Goal: Transaction & Acquisition: Purchase product/service

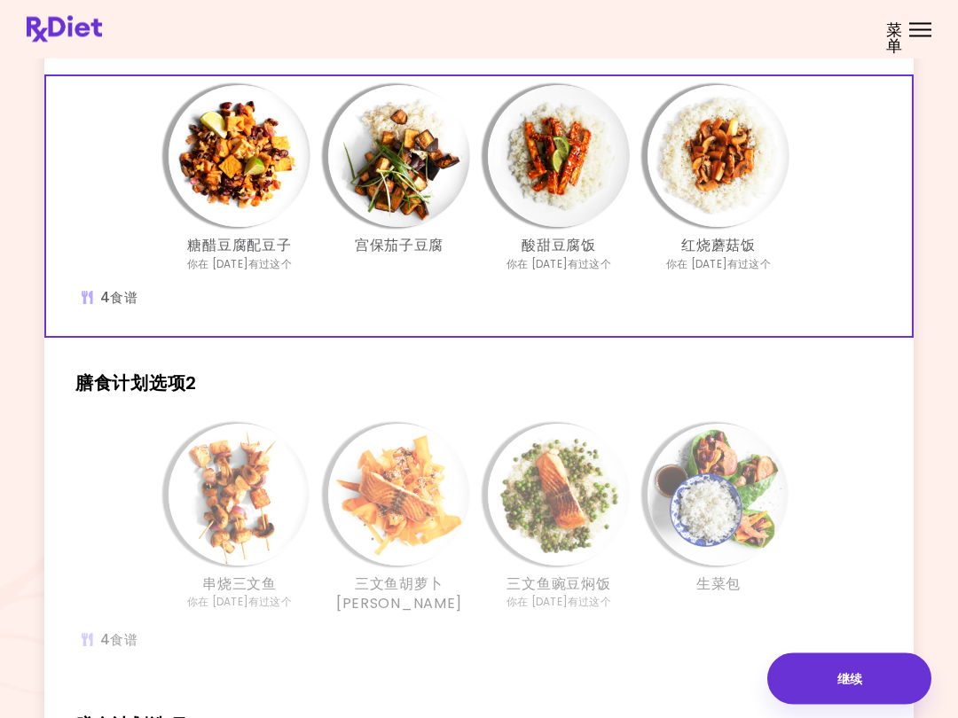
scroll to position [131, 0]
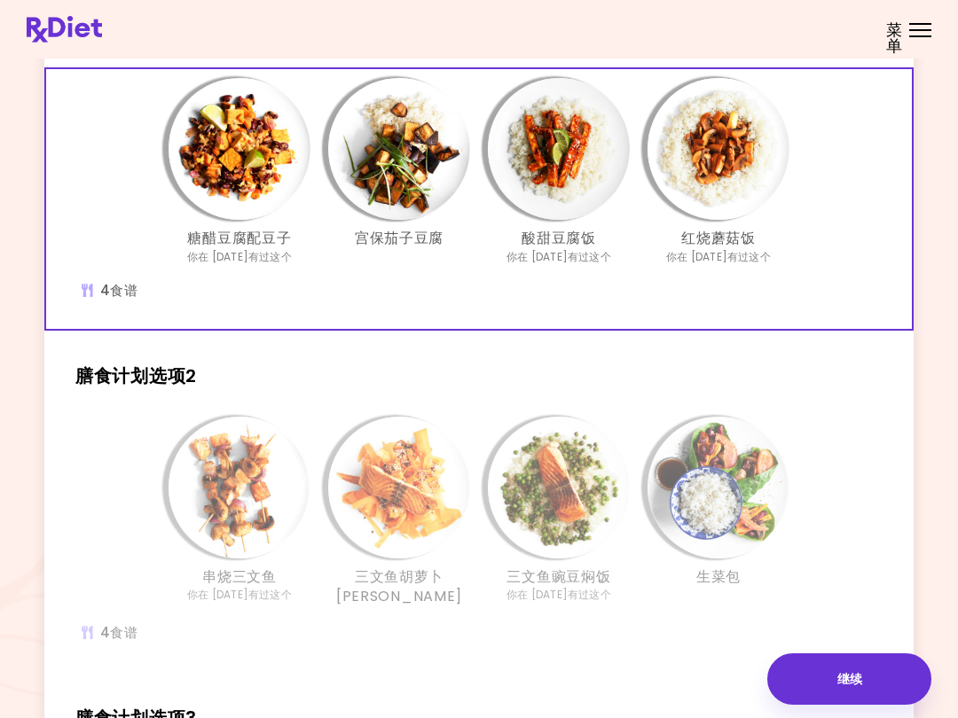
click at [160, 500] on div "串烧三文鱼 你在 [DATE]有过这个" at bounding box center [240, 512] width 160 height 191
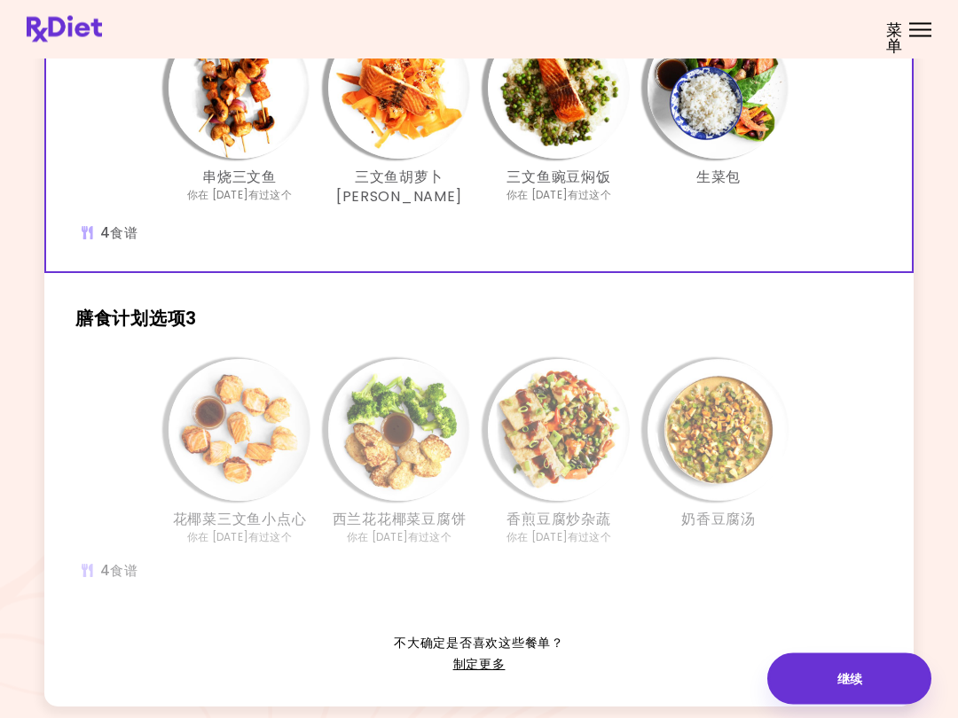
scroll to position [593, 0]
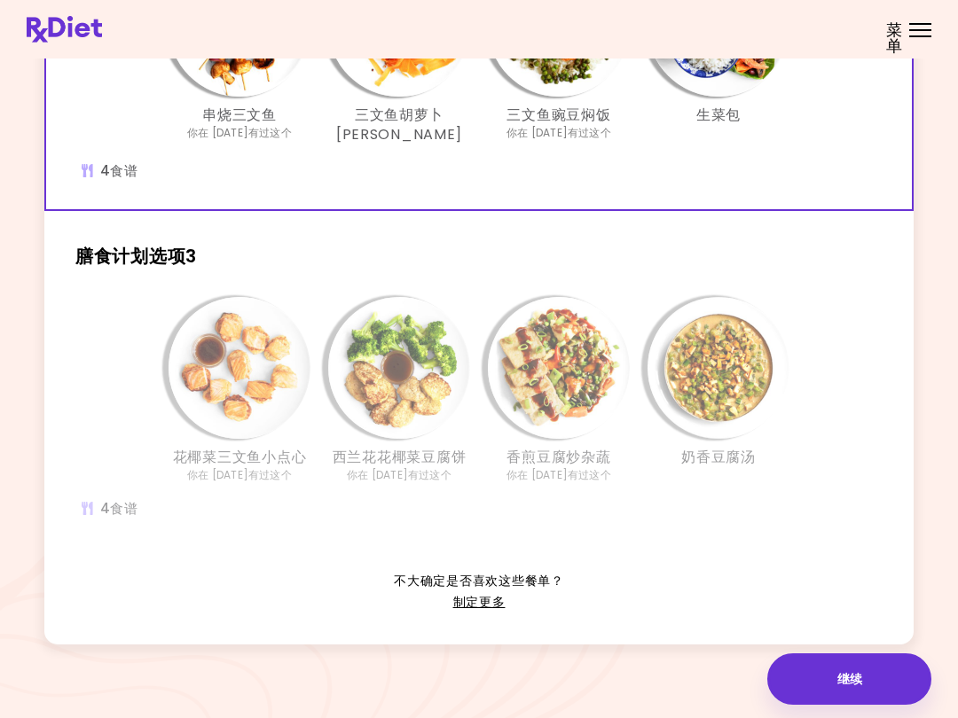
click at [201, 378] on img "信息 - 花椰菜三文鱼小点心 - 膳食计划选项3" at bounding box center [239, 368] width 142 height 142
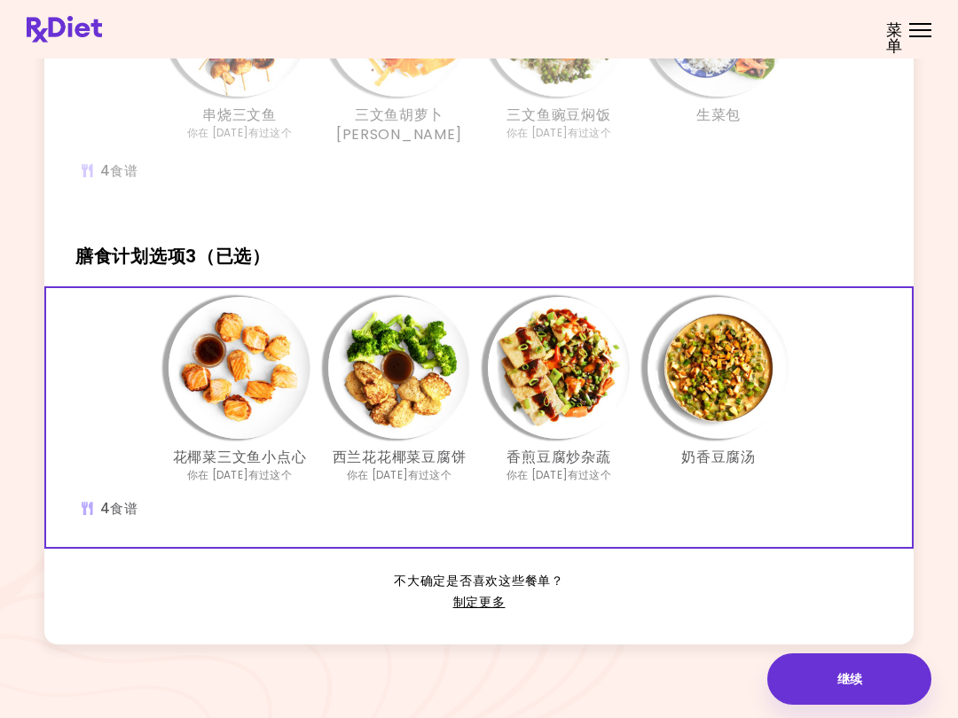
click at [713, 386] on img "信息 - 奶香豆腐汤 - 膳食计划选项3（已选）" at bounding box center [718, 368] width 142 height 142
click at [530, 377] on img "信息 - 香煎豆腐炒杂蔬 - 膳食计划选项3（已选）" at bounding box center [559, 368] width 142 height 142
click at [233, 392] on img "信息 - 花椰菜三文鱼小点心 - 膳食计划选项3（已选）" at bounding box center [239, 368] width 142 height 142
click at [378, 375] on img "信息 - 西兰花花椰菜豆腐饼 - 膳食计划选项3（已选）" at bounding box center [399, 368] width 142 height 142
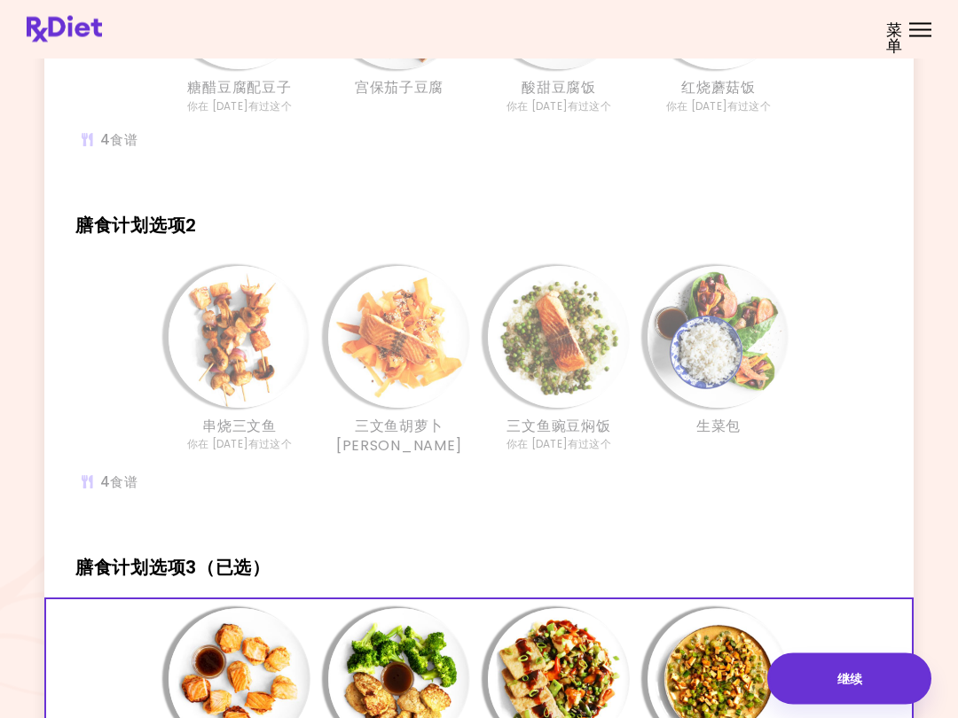
scroll to position [285, 0]
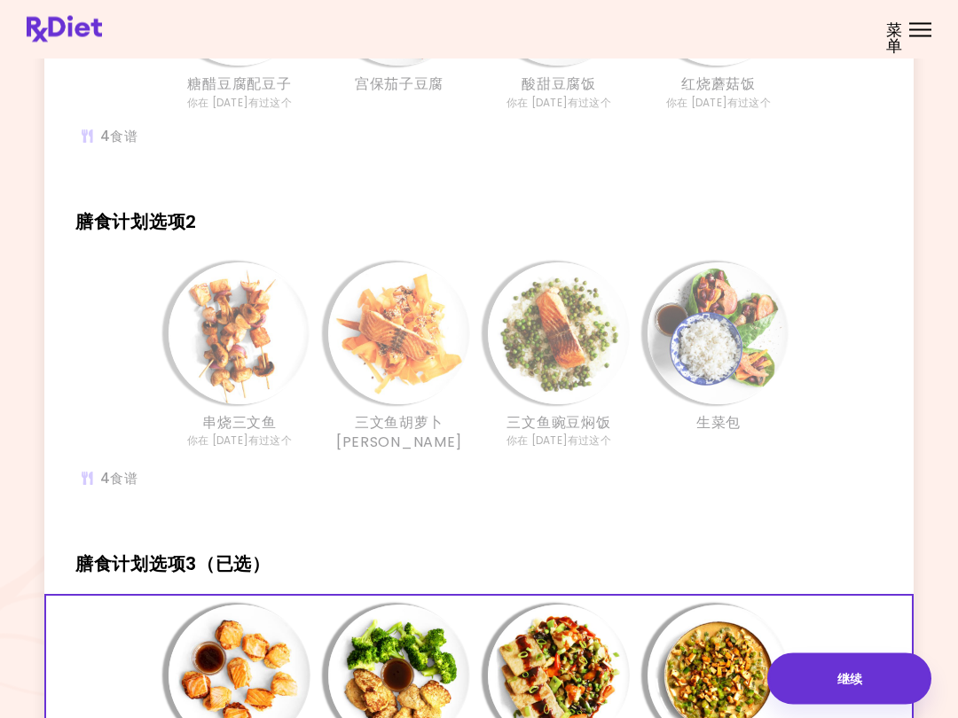
click at [110, 333] on div "串烧三文鱼 你在 [DATE]有过这个 三文鱼胡萝卜[PERSON_NAME] 三文鱼豌豆焖饭 你在 [DATE]有过这个 生菜包" at bounding box center [478, 386] width 869 height 267
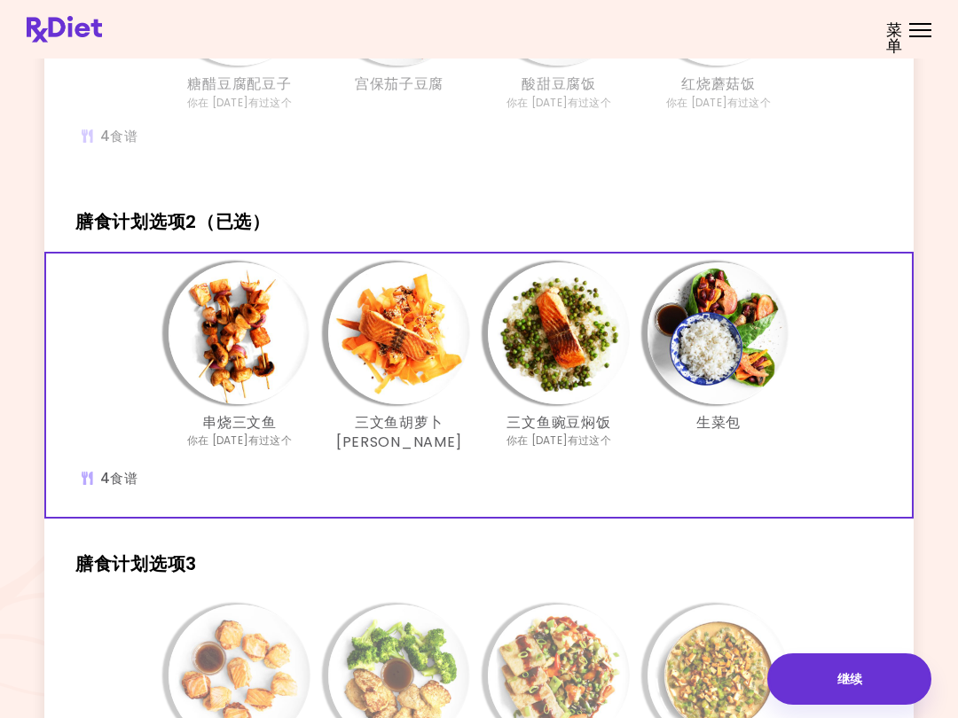
click at [223, 342] on img "信息 - 串烧三文鱼 - 膳食计划选项2（已选）" at bounding box center [239, 333] width 142 height 142
click at [376, 338] on img "信息 - 三文鱼胡萝卜沙拉 - 膳食计划选项2（已选）" at bounding box center [399, 333] width 142 height 142
click at [543, 347] on img "信息 - 三文鱼豌豆焖饭 - 膳食计划选项2（已选）" at bounding box center [559, 333] width 142 height 142
click at [706, 332] on img "信息 - 生菜包 - 膳食计划选项2（已选）" at bounding box center [718, 333] width 142 height 142
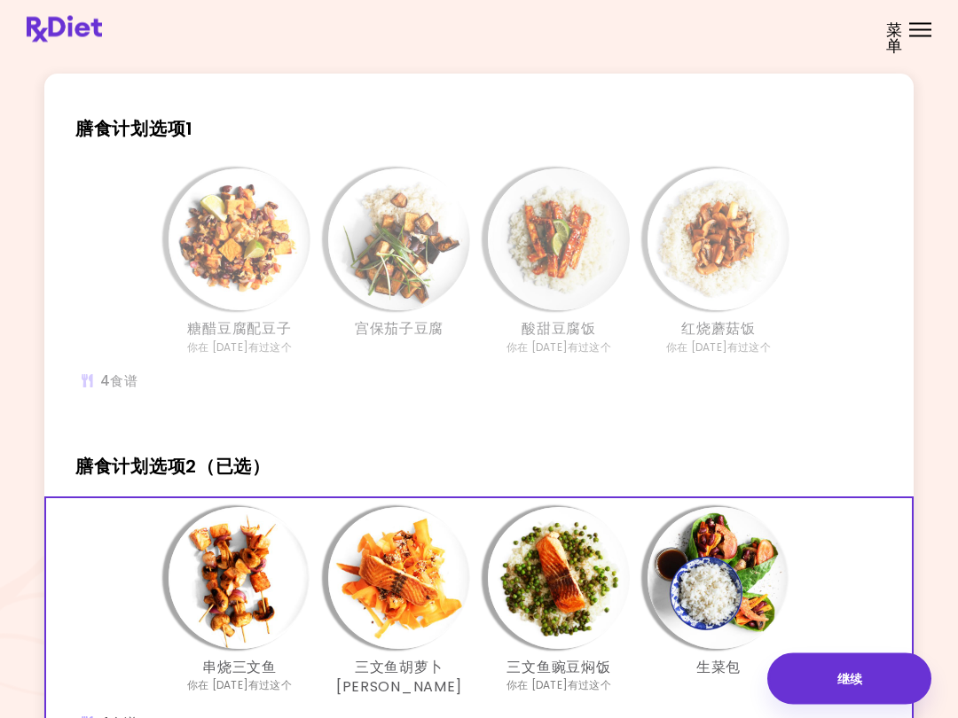
scroll to position [26, 0]
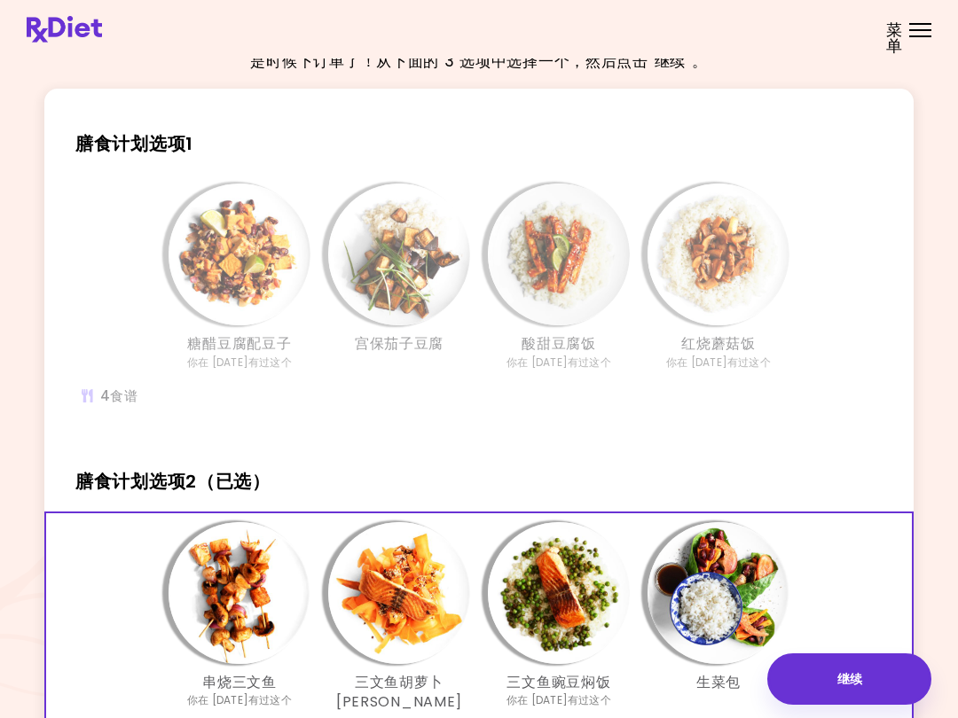
click at [220, 263] on img "信息 - 糖醋豆腐配豆子 - 膳食计划选项1" at bounding box center [239, 255] width 142 height 142
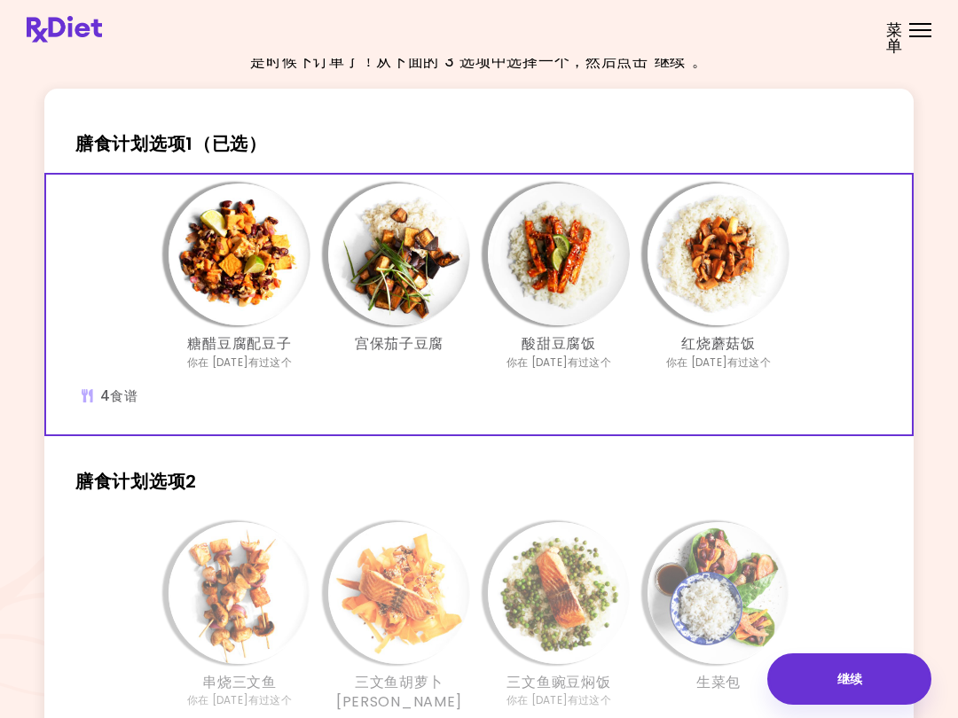
click at [215, 265] on img "信息 - 糖醋豆腐配豆子 - 膳食计划选项1（已选）" at bounding box center [239, 255] width 142 height 142
click at [390, 268] on img "信息 - 宫保茄子豆腐 - 膳食计划选项1（已选）" at bounding box center [399, 255] width 142 height 142
click at [541, 262] on img "信息 - 酸甜豆腐饭 - 膳食计划选项1（已选）" at bounding box center [559, 255] width 142 height 142
click at [714, 275] on img "信息 - 红烧蘑菇饭 - 膳食计划选项1（已选）" at bounding box center [718, 255] width 142 height 142
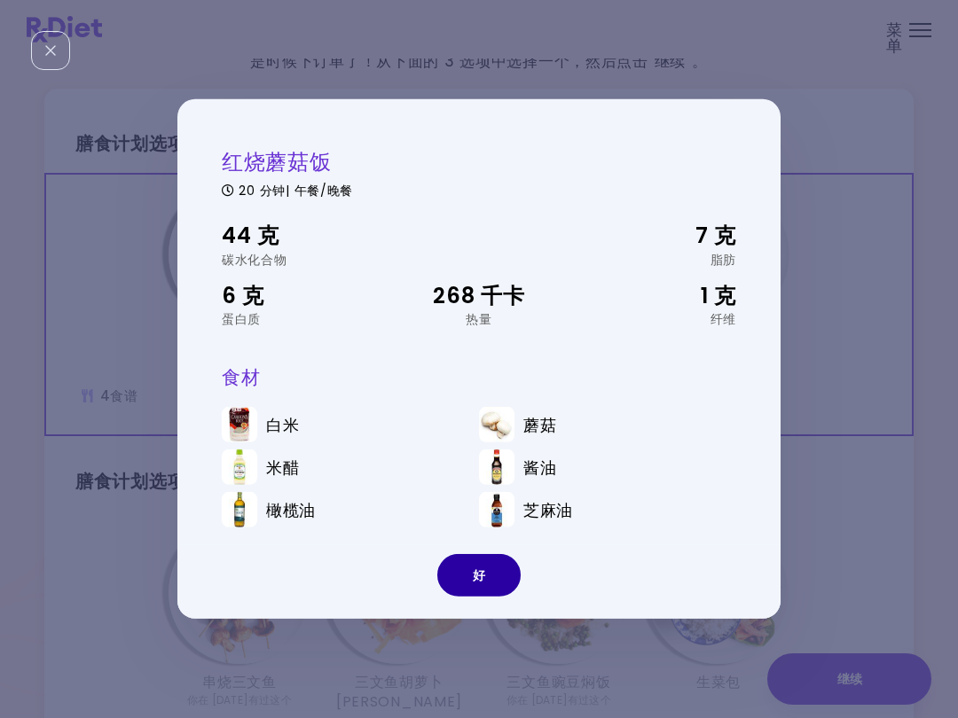
click at [478, 558] on button "好" at bounding box center [478, 575] width 83 height 43
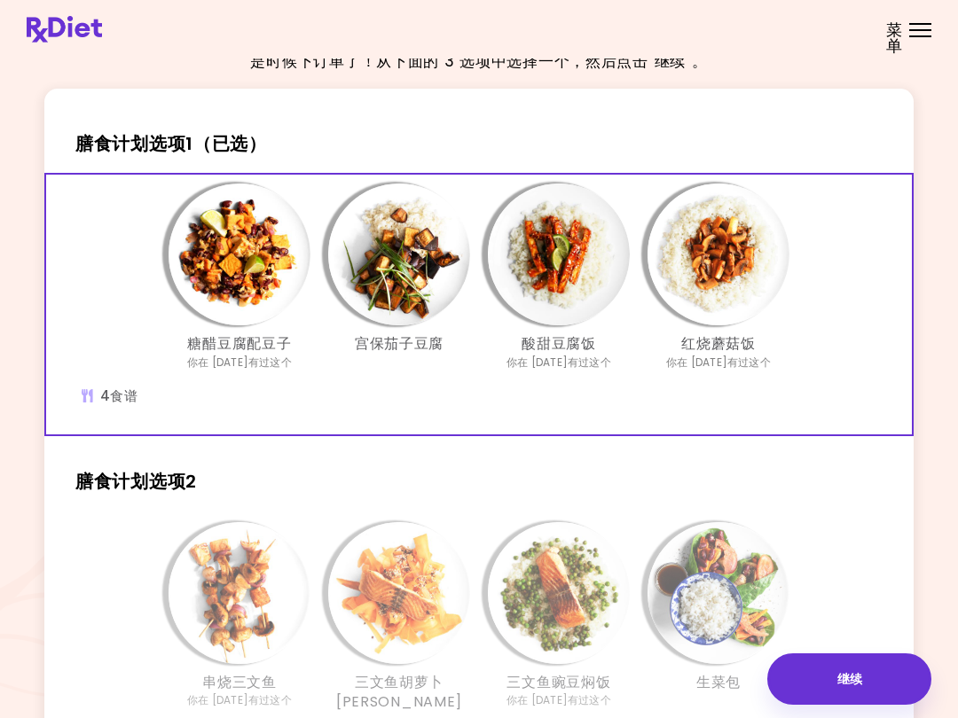
click at [703, 274] on img "信息 - 红烧蘑菇饭 - 膳食计划选项1（已选）" at bounding box center [718, 255] width 142 height 142
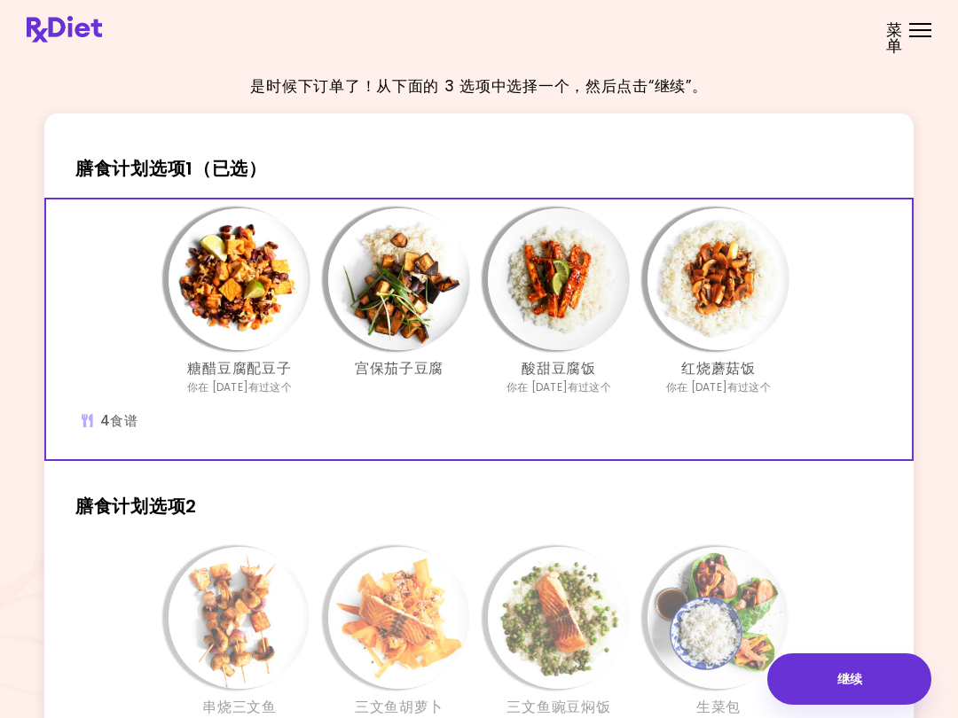
scroll to position [0, 0]
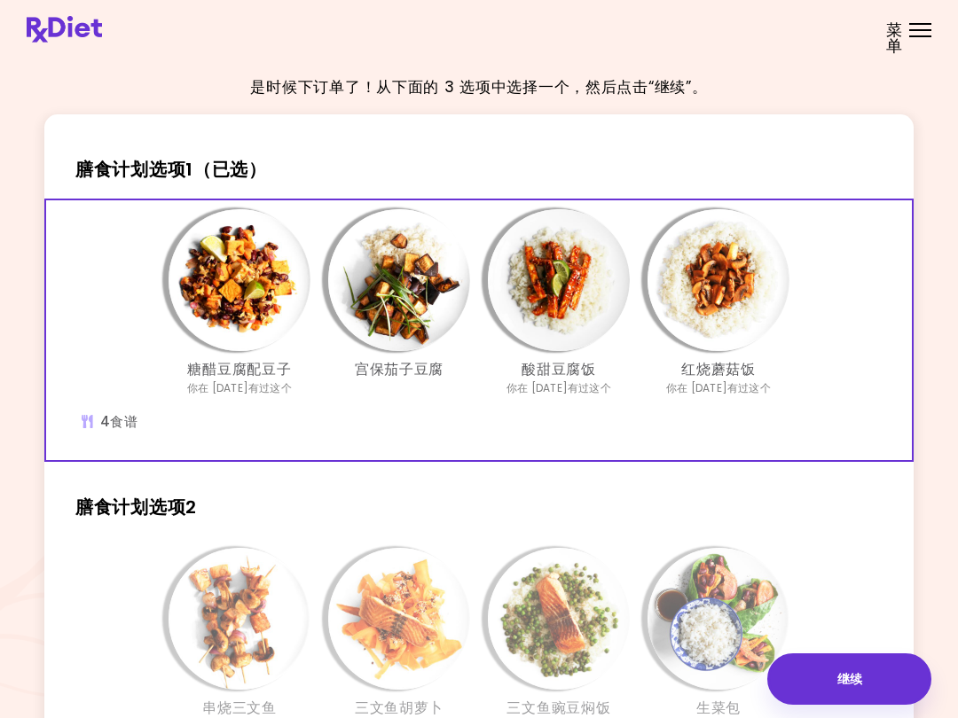
click at [711, 297] on img "信息 - 红烧蘑菇饭 - 膳食计划选项1（已选）" at bounding box center [718, 280] width 142 height 142
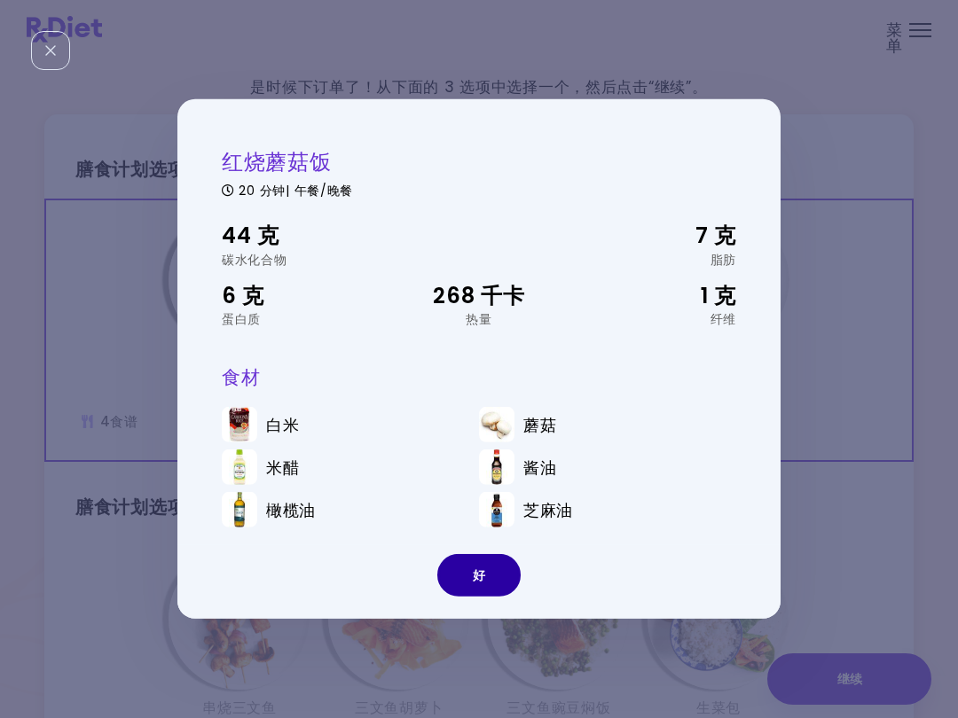
click at [473, 572] on button "好" at bounding box center [478, 575] width 83 height 43
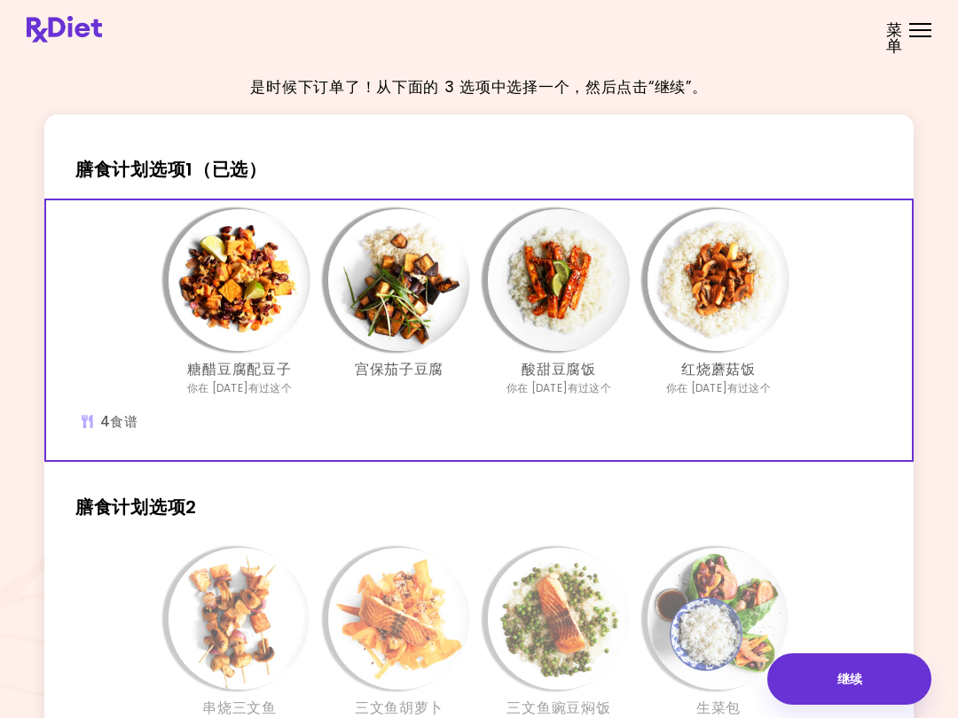
click at [707, 289] on img "信息 - 红烧蘑菇饭 - 膳食计划选项1（已选）" at bounding box center [718, 280] width 142 height 142
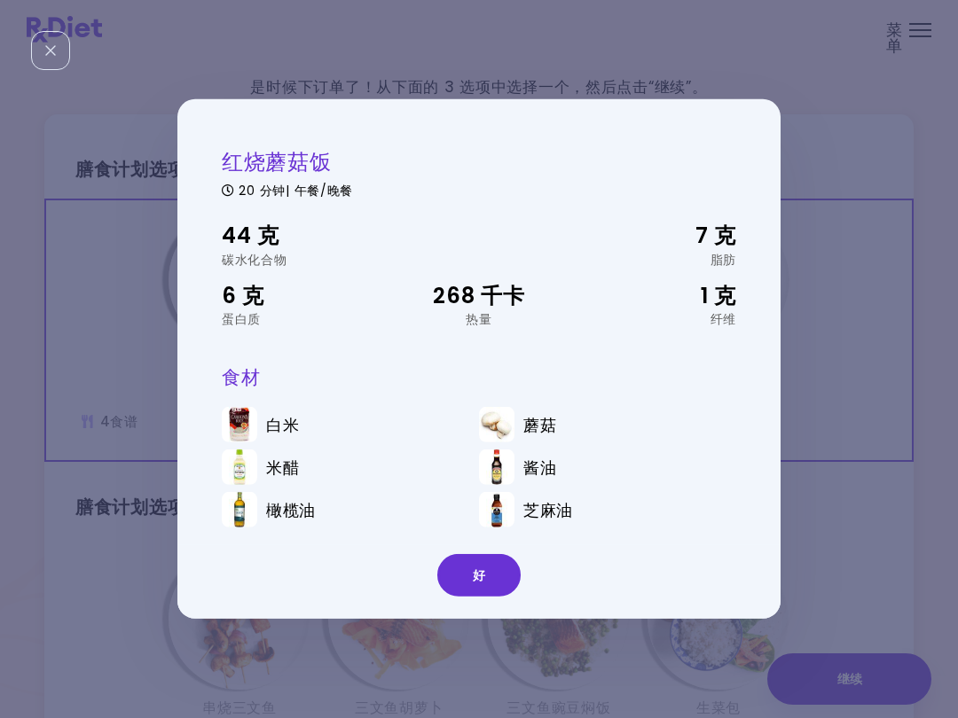
click at [474, 565] on button "好" at bounding box center [478, 575] width 83 height 43
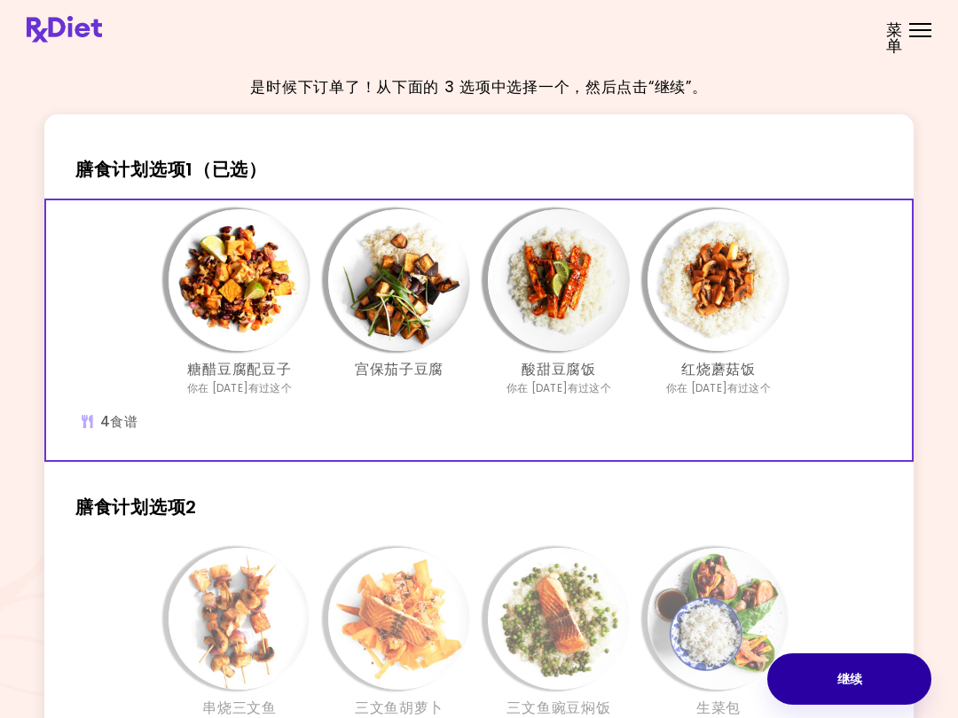
click at [826, 672] on button "继续" at bounding box center [849, 679] width 164 height 51
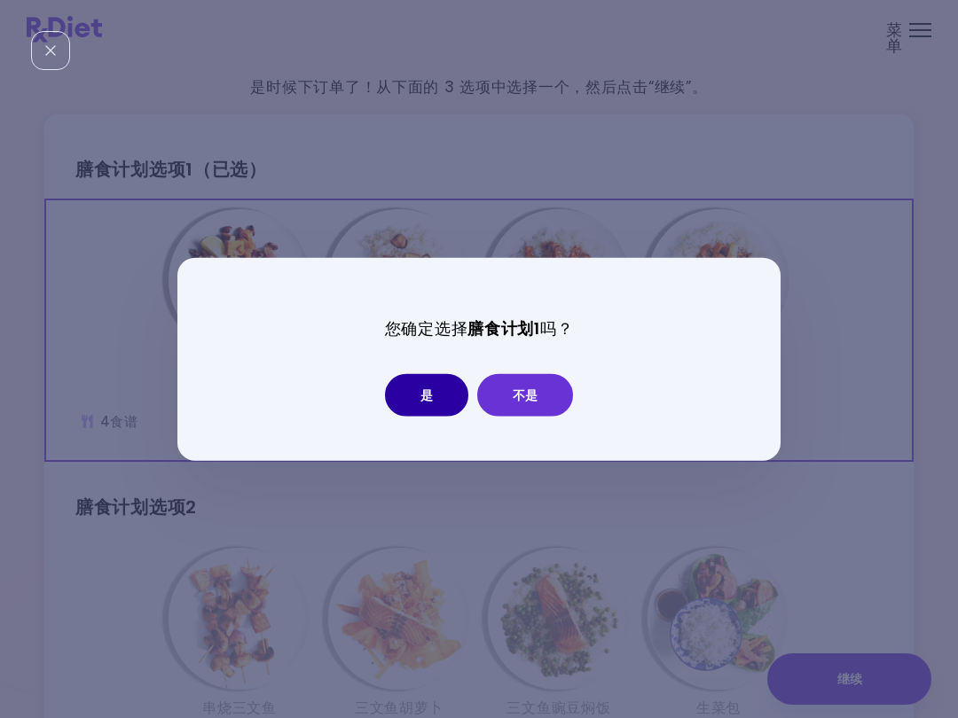
click at [423, 394] on button "是" at bounding box center [426, 394] width 83 height 43
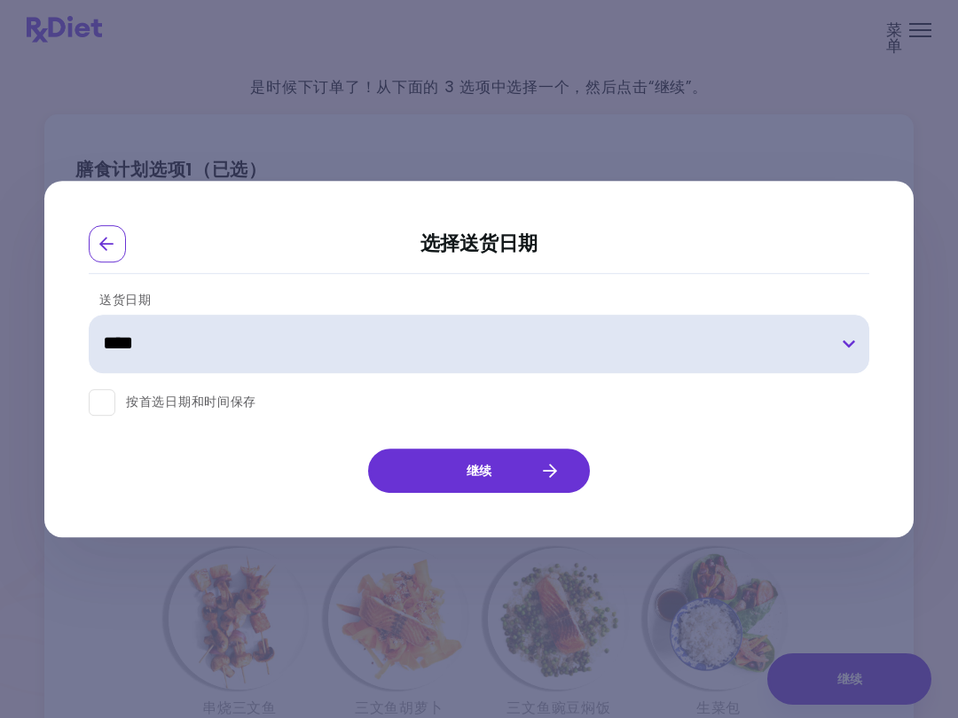
click at [847, 340] on select "**********" at bounding box center [479, 344] width 780 height 59
select select "**********"
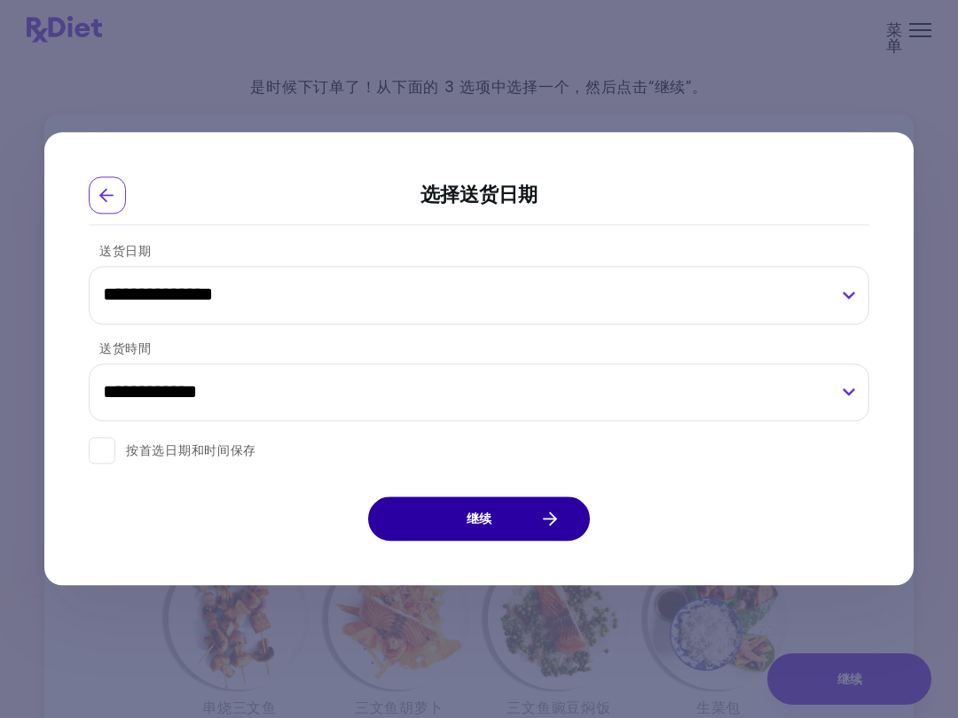
click at [526, 518] on button "继续" at bounding box center [479, 519] width 222 height 44
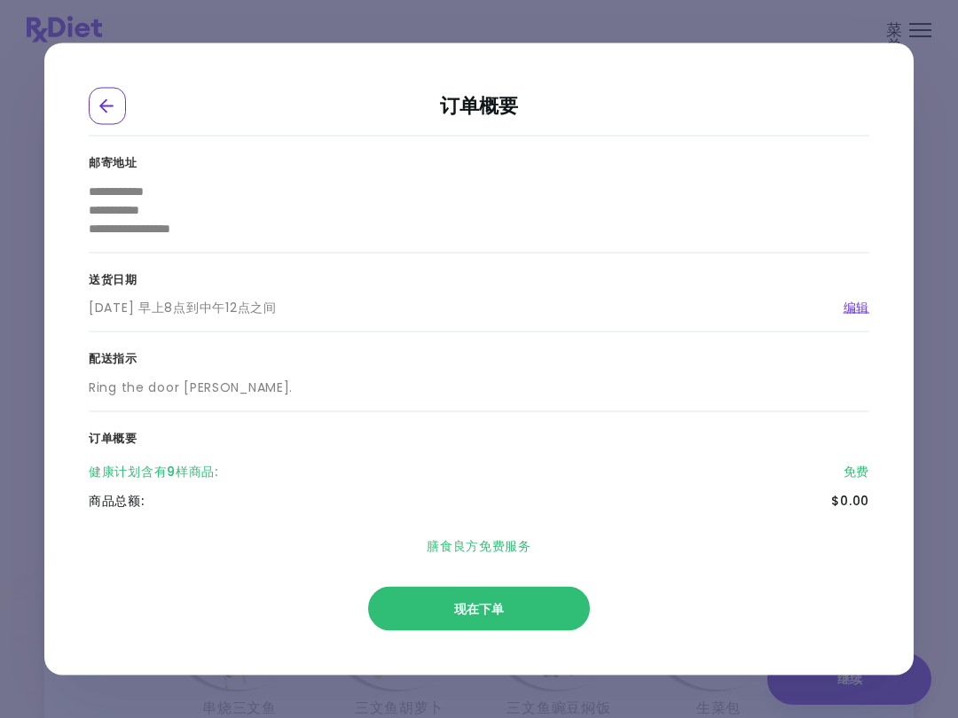
click at [481, 602] on span "现在下单" at bounding box center [479, 609] width 50 height 18
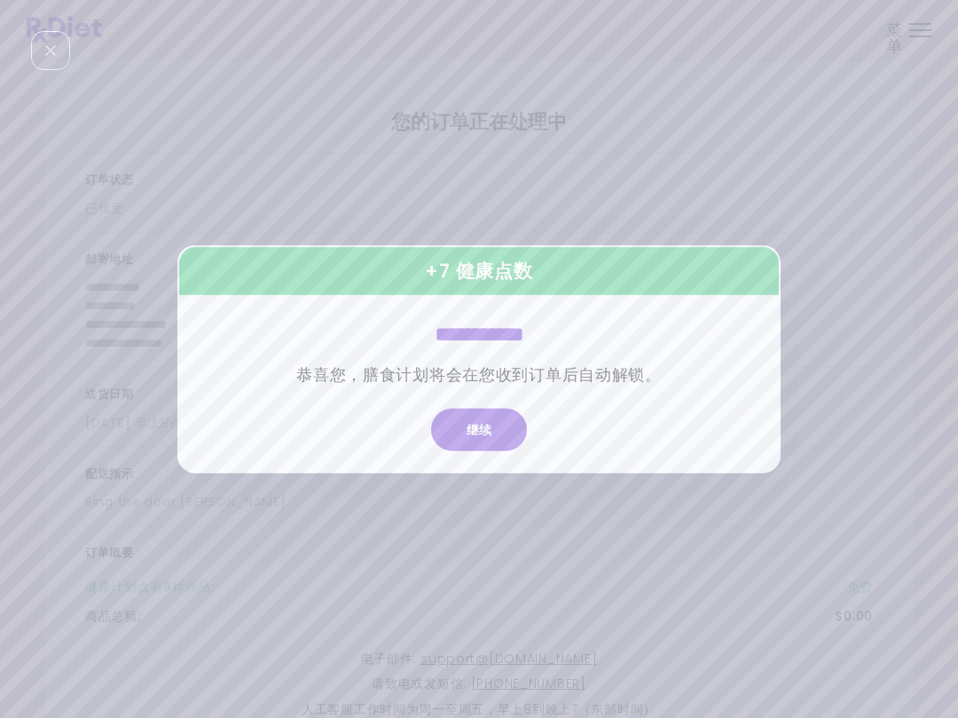
click at [470, 434] on button "继续" at bounding box center [479, 429] width 96 height 43
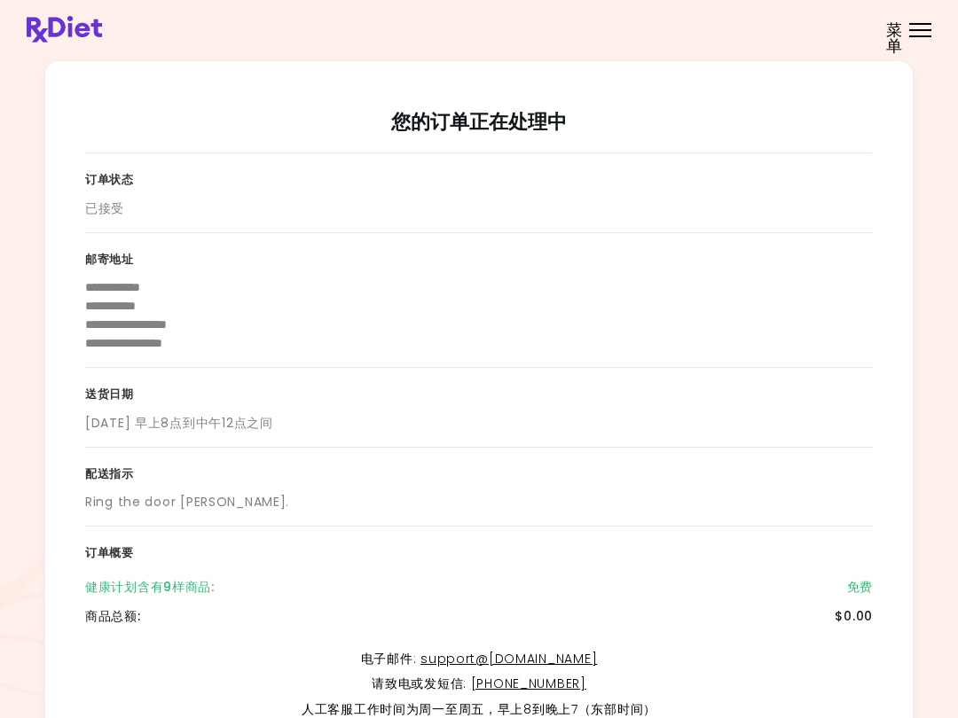
click at [176, 587] on div "健康计划含有9样商品 :" at bounding box center [149, 587] width 129 height 19
click at [184, 584] on div "健康计划含有9样商品 :" at bounding box center [149, 587] width 129 height 19
click at [129, 581] on div "健康计划含有9样商品 :" at bounding box center [149, 587] width 129 height 19
click at [127, 588] on div "健康计划含有9样商品 :" at bounding box center [149, 587] width 129 height 19
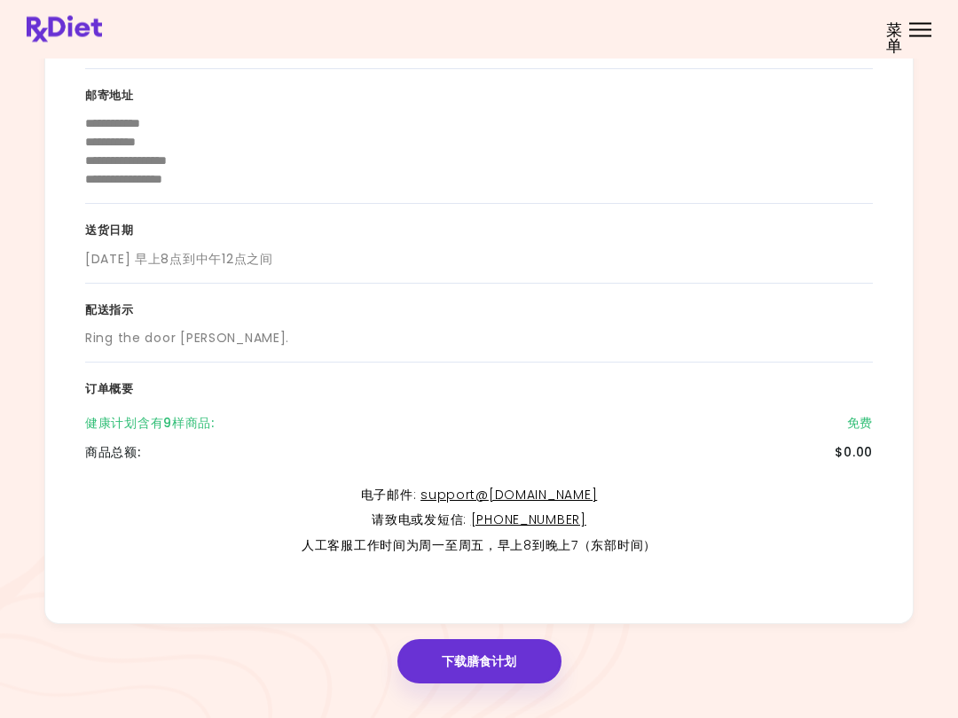
scroll to position [185, 0]
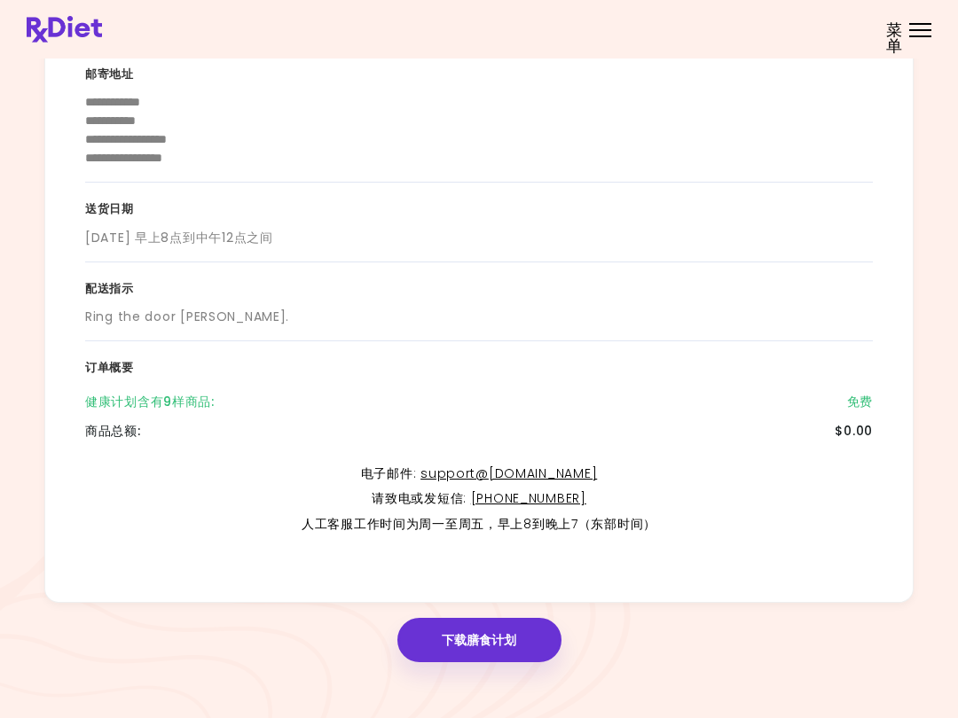
click at [115, 425] on div "商品总额 :" at bounding box center [113, 431] width 56 height 19
click at [130, 407] on div "健康计划含有9样商品 :" at bounding box center [149, 402] width 129 height 19
click at [121, 422] on div "商品总额 :" at bounding box center [113, 431] width 56 height 19
click at [850, 396] on div "免费" at bounding box center [860, 402] width 26 height 19
click at [134, 411] on div "健康计划含有9样商品 : 免费" at bounding box center [478, 401] width 787 height 29
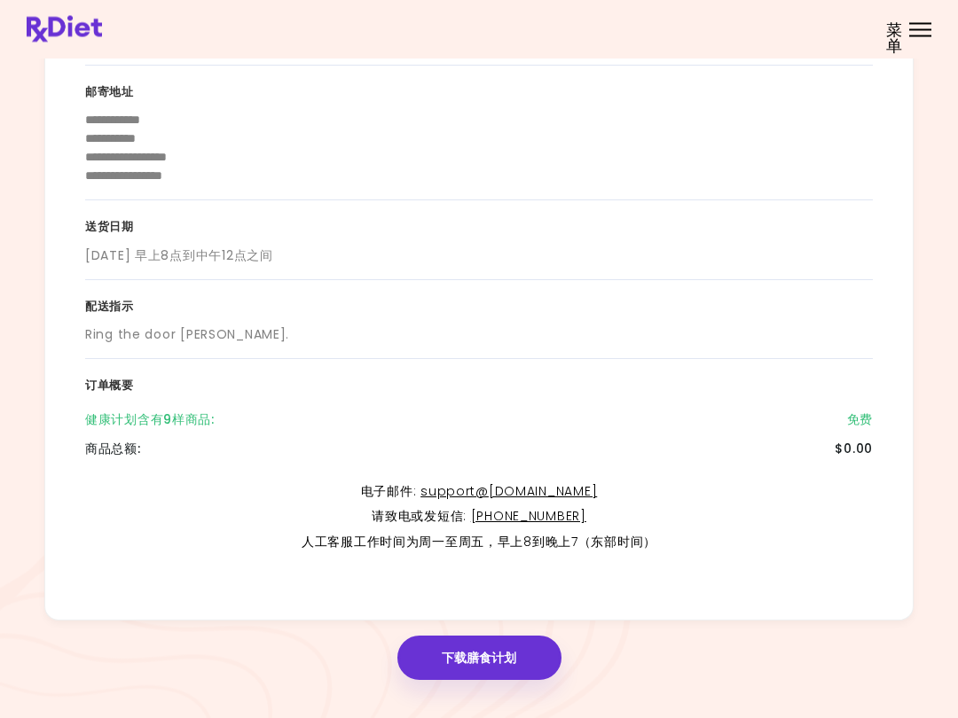
scroll to position [168, 0]
click at [105, 445] on div "商品总额 :" at bounding box center [113, 449] width 56 height 19
